Goal: Transaction & Acquisition: Purchase product/service

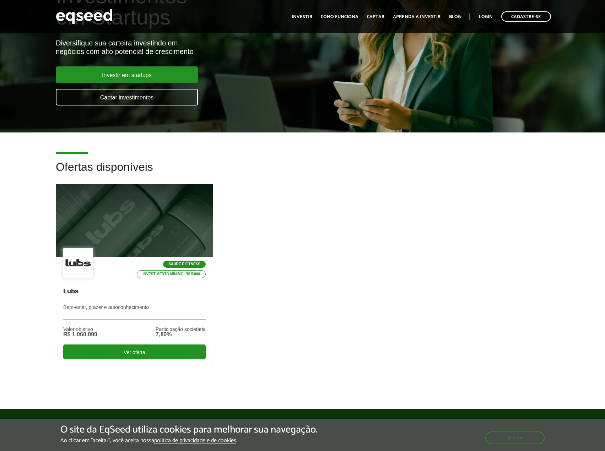
scroll to position [71, 0]
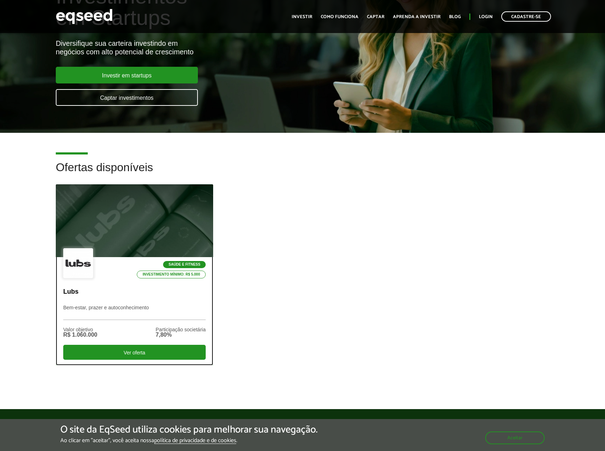
click at [123, 234] on div at bounding box center [134, 220] width 189 height 87
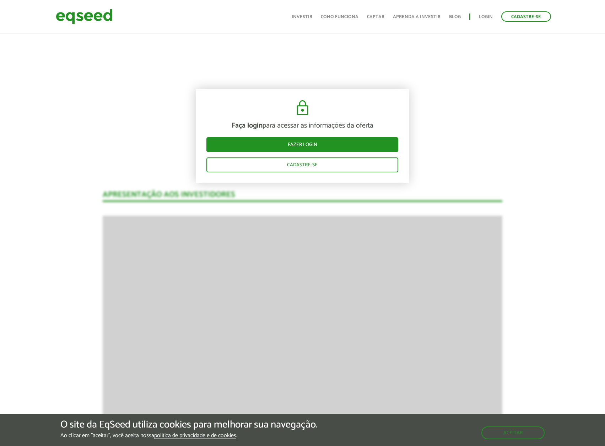
scroll to position [320, 0]
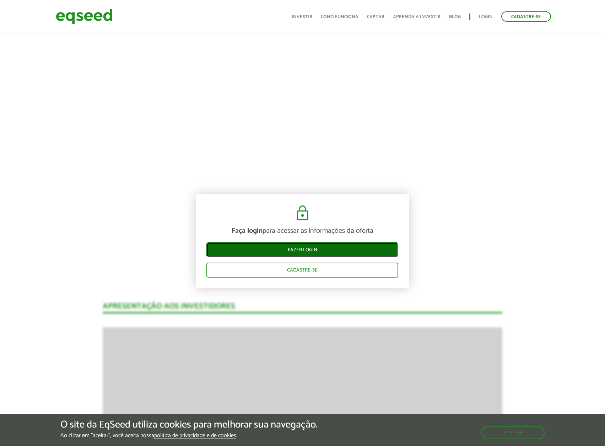
click at [279, 253] on link "Fazer login" at bounding box center [303, 249] width 192 height 15
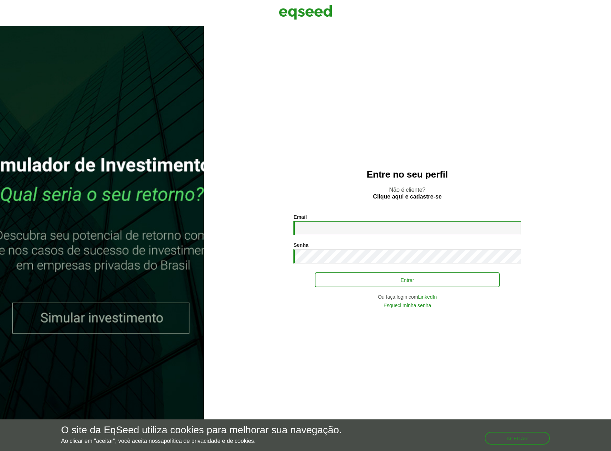
type input "**********"
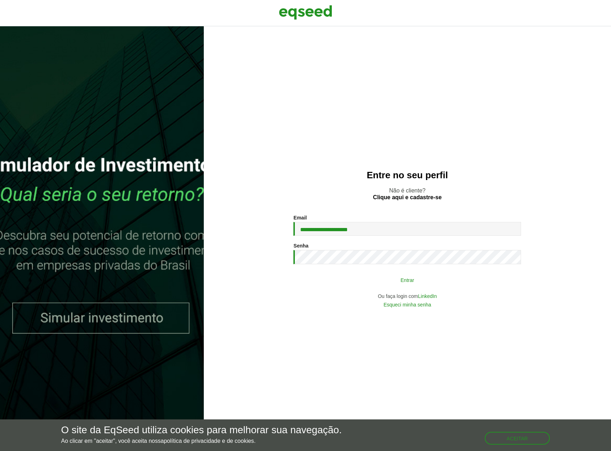
click at [368, 280] on button "Entrar" at bounding box center [407, 280] width 185 height 14
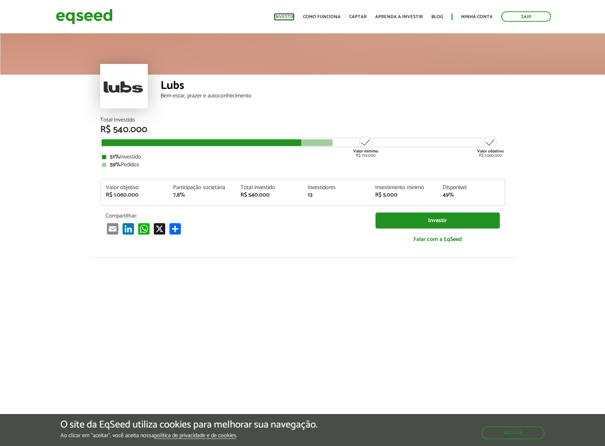
click at [295, 17] on link "Investir" at bounding box center [284, 17] width 21 height 5
